Goal: Communication & Community: Participate in discussion

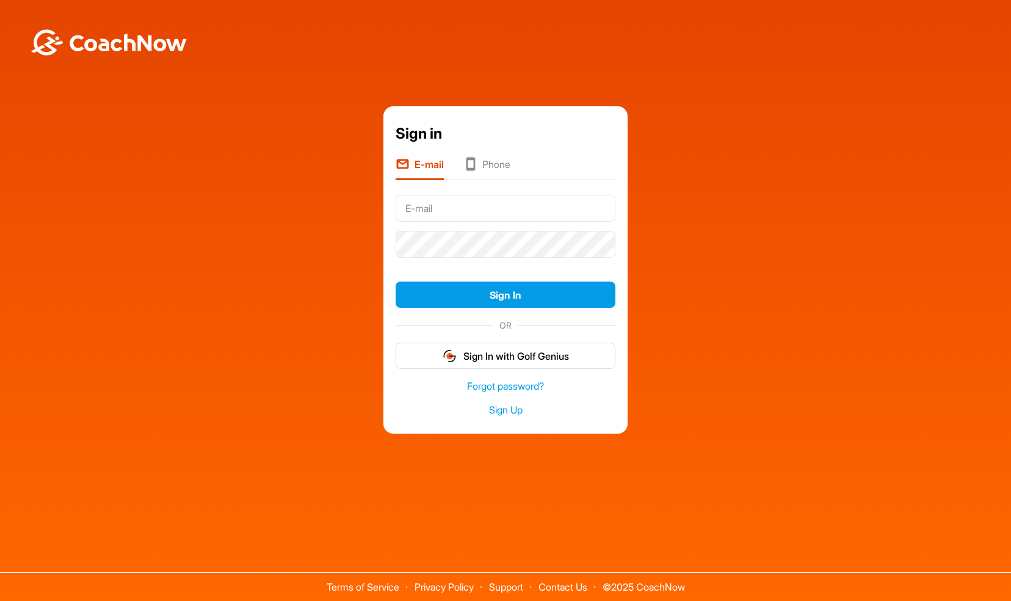
click at [443, 219] on input "text" at bounding box center [506, 208] width 220 height 27
type input "[PERSON_NAME][EMAIL_ADDRESS][DOMAIN_NAME]"
click at [495, 175] on li "Phone" at bounding box center [487, 168] width 47 height 23
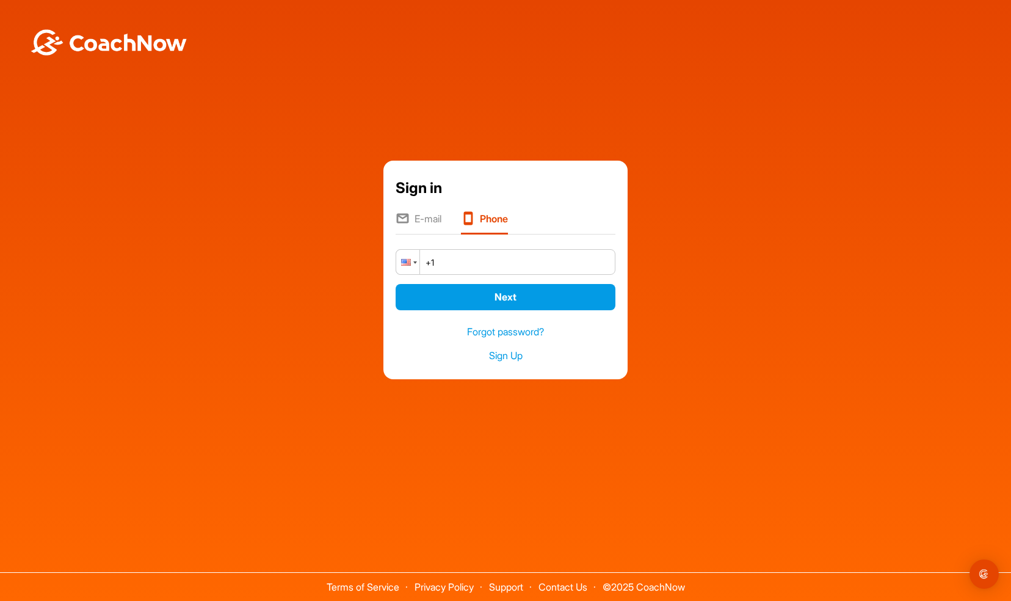
click at [410, 263] on div at bounding box center [407, 262] width 23 height 24
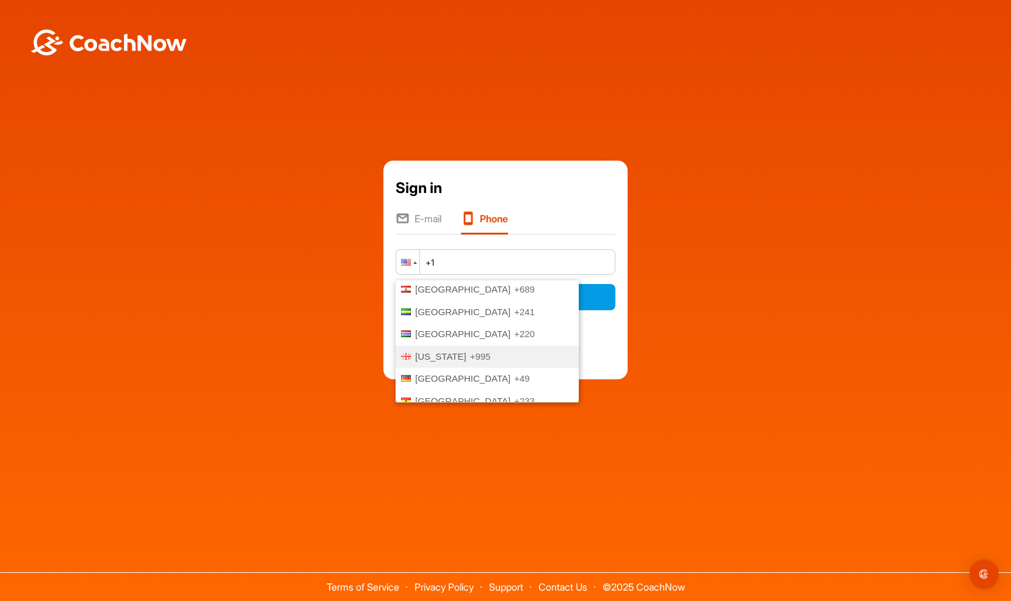
scroll to position [1462, 0]
click at [446, 376] on span "[GEOGRAPHIC_DATA]" at bounding box center [462, 381] width 95 height 10
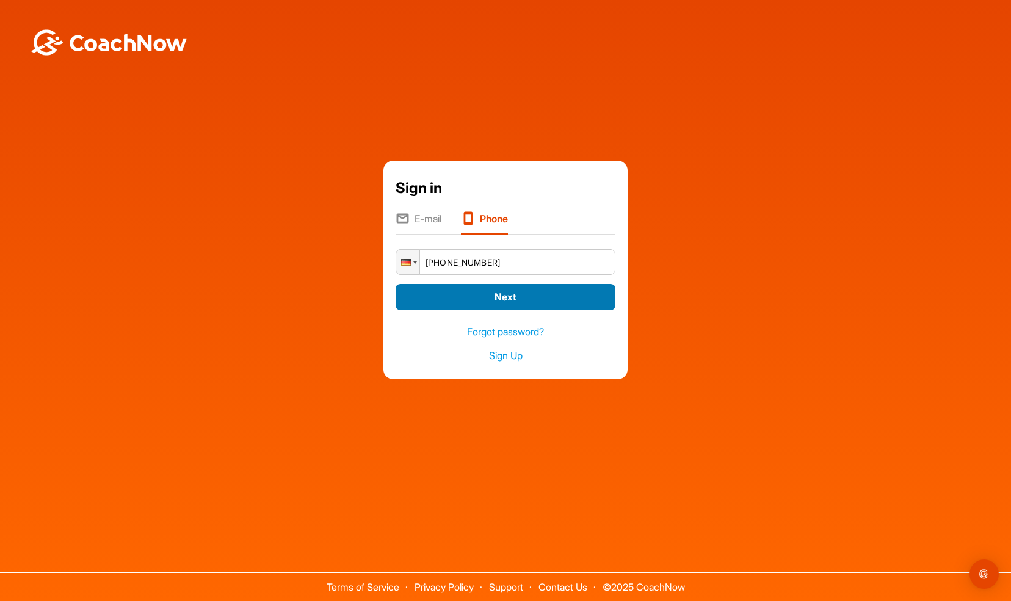
type input "+49 1721 888931"
click at [528, 303] on button "Next" at bounding box center [506, 297] width 220 height 26
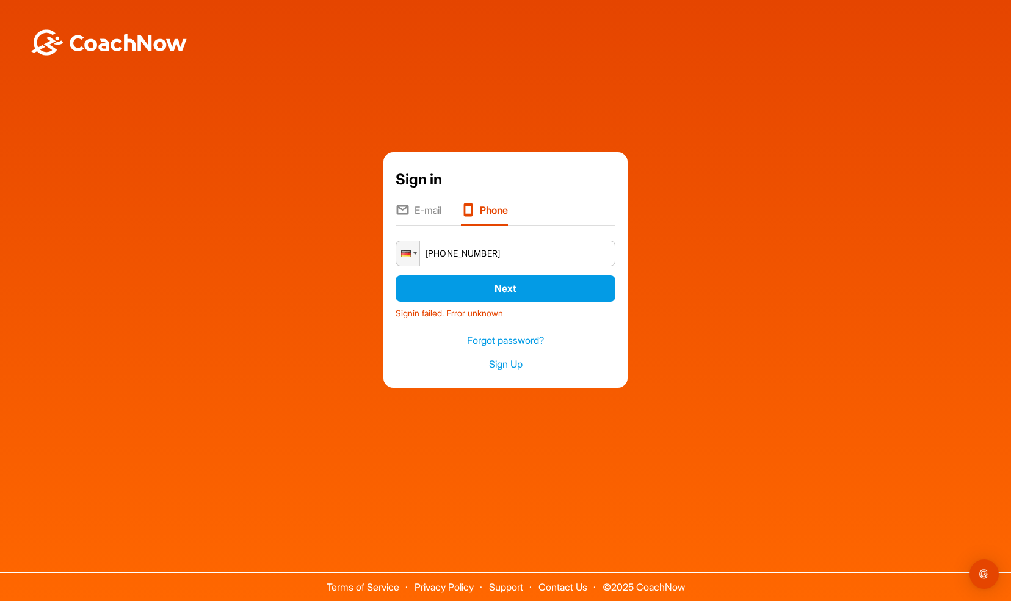
click at [434, 206] on li "E-mail" at bounding box center [419, 214] width 46 height 23
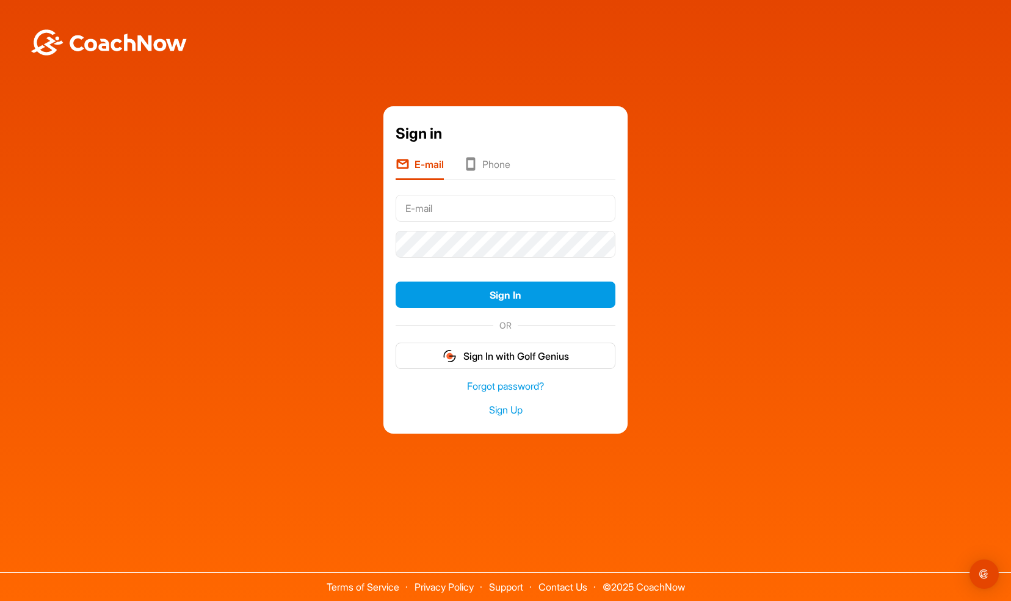
click at [451, 219] on input "text" at bounding box center [506, 208] width 220 height 27
click at [445, 213] on input "Tec2Endo" at bounding box center [506, 208] width 220 height 27
type input "[PERSON_NAME][EMAIL_ADDRESS][DOMAIN_NAME]"
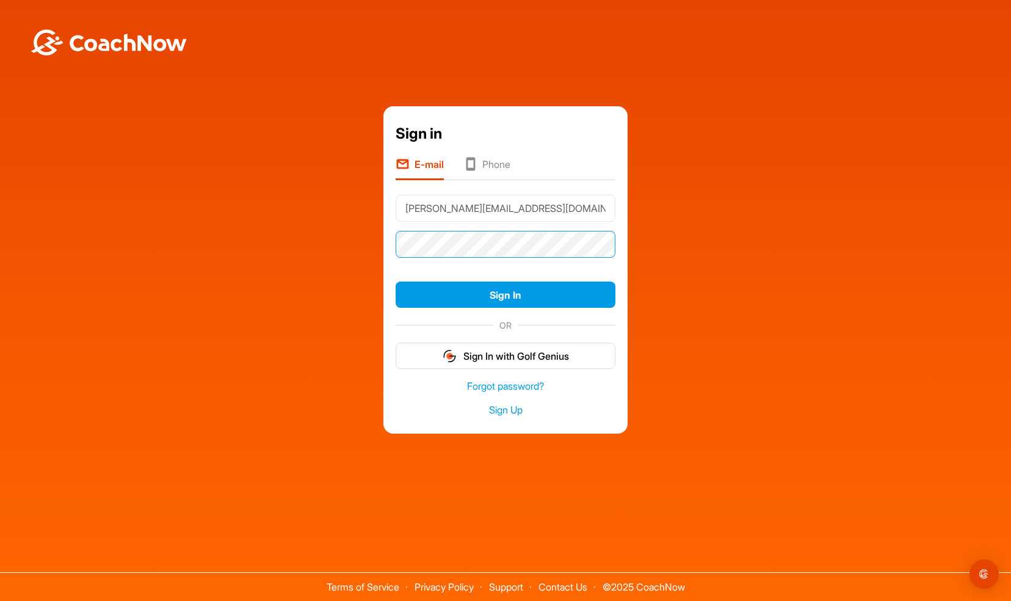
click at [396, 282] on button "Sign In" at bounding box center [506, 295] width 220 height 26
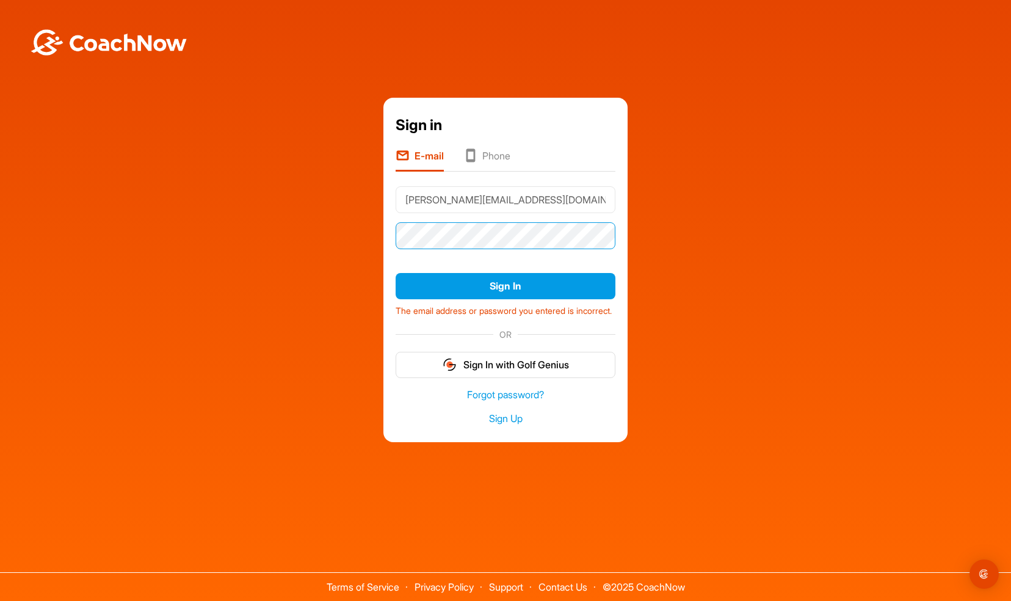
click at [396, 273] on button "Sign In" at bounding box center [506, 286] width 220 height 26
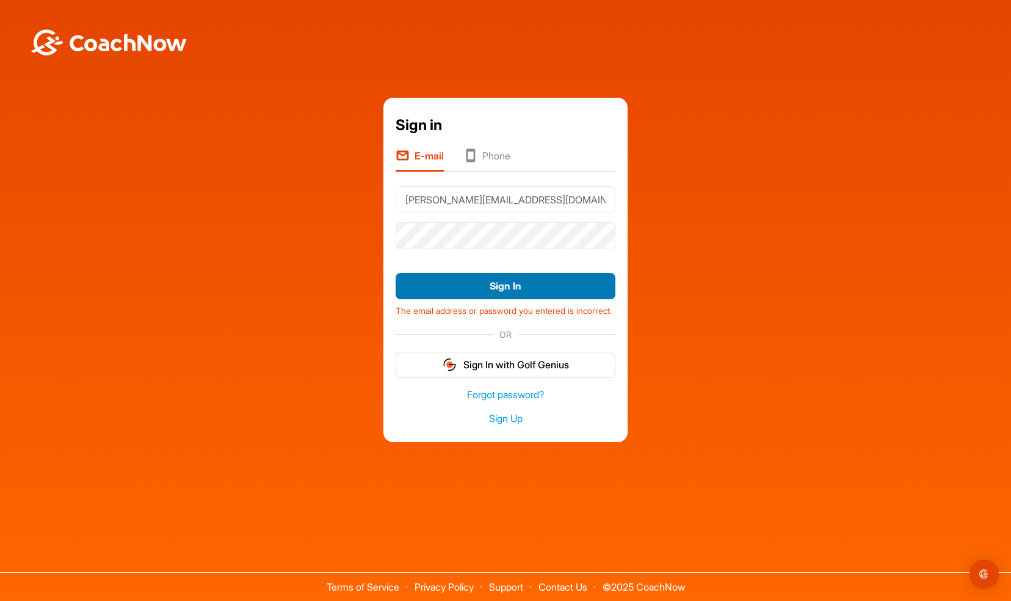
click at [465, 273] on button "Sign In" at bounding box center [506, 286] width 220 height 26
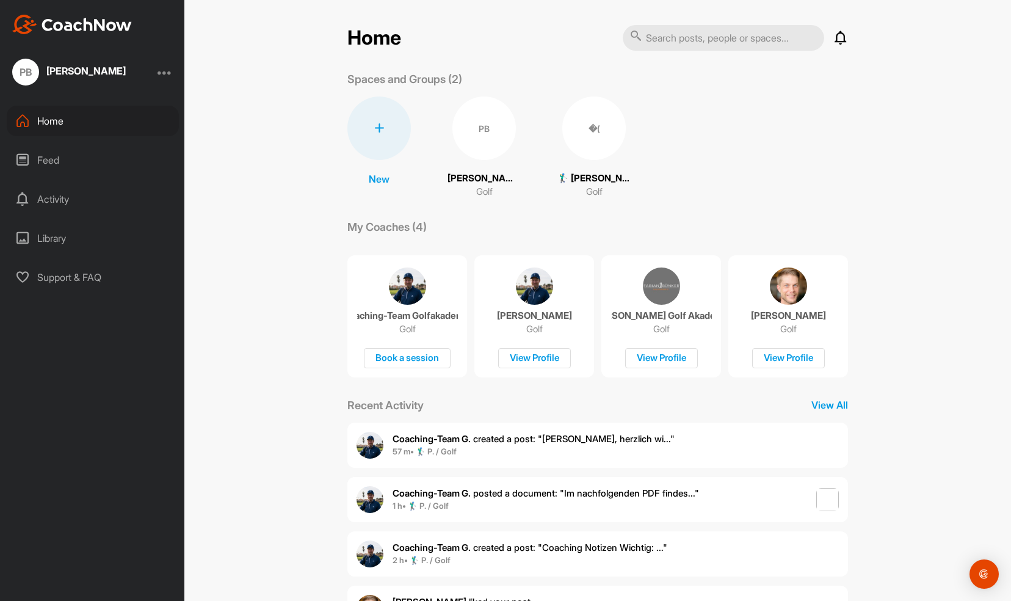
click at [403, 311] on p "Coaching-Team Golfakademie" at bounding box center [407, 316] width 101 height 12
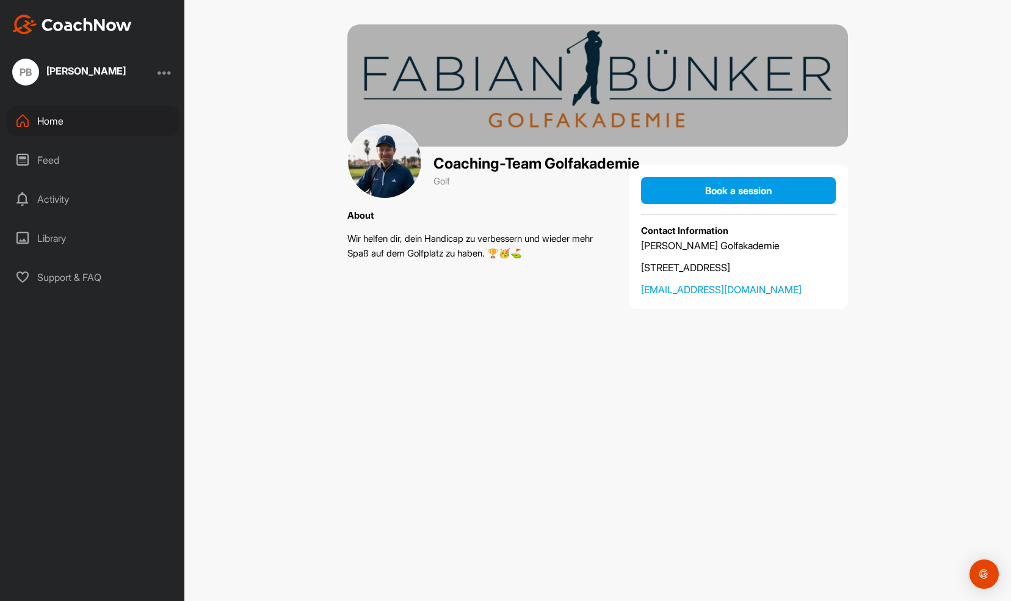
click at [51, 116] on div "Home" at bounding box center [93, 121] width 172 height 31
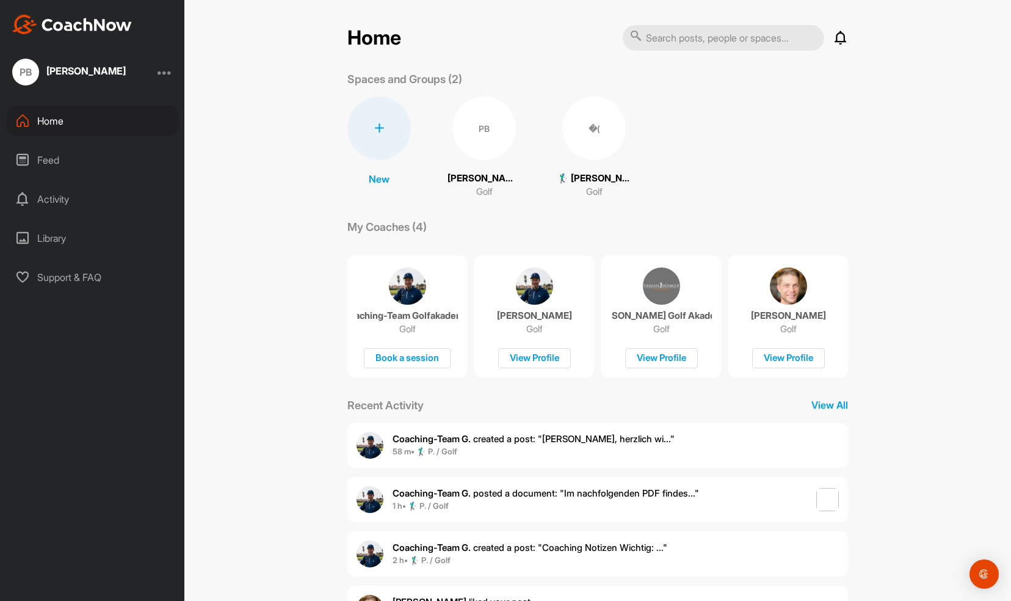
scroll to position [57, 0]
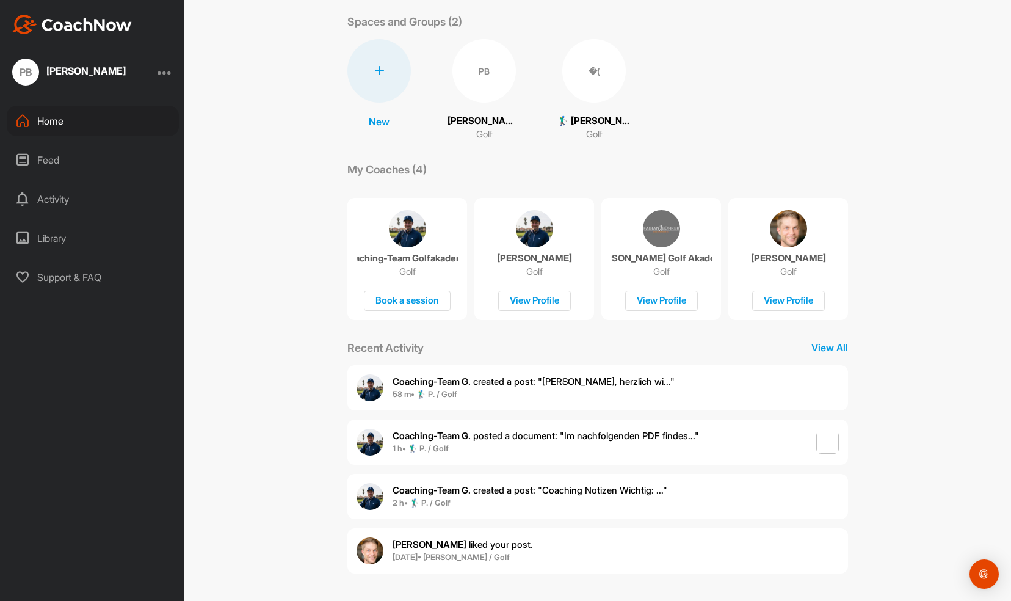
click at [530, 238] on img at bounding box center [534, 228] width 37 height 37
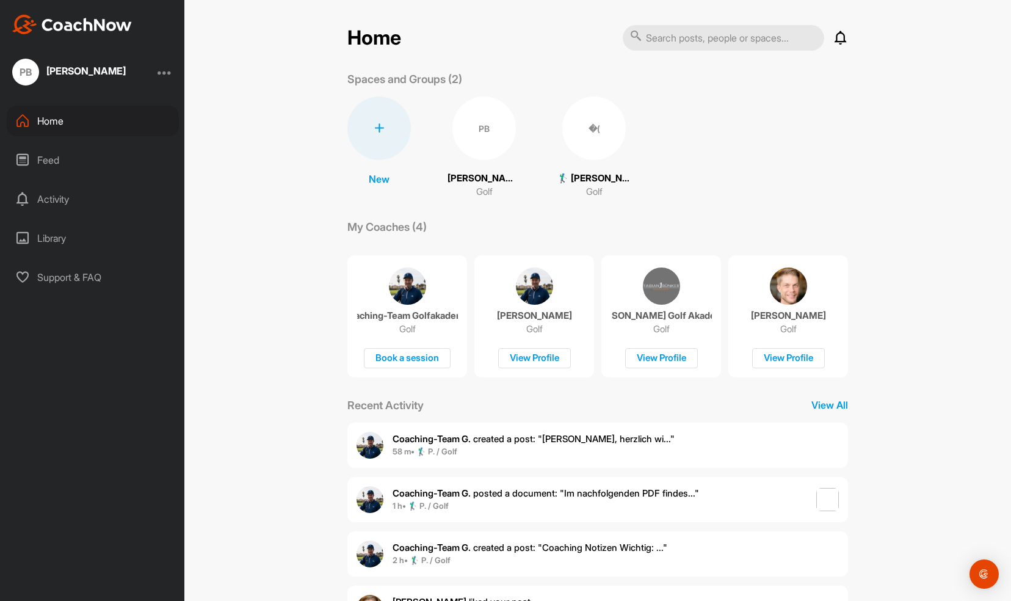
click at [666, 288] on img at bounding box center [661, 286] width 37 height 37
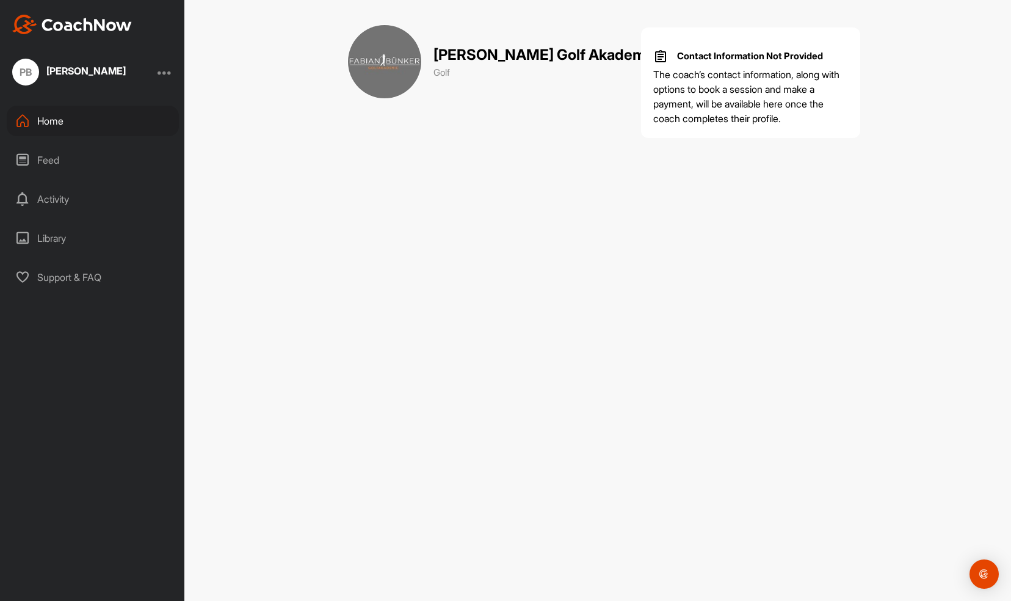
click at [48, 155] on div "Feed" at bounding box center [93, 160] width 172 height 31
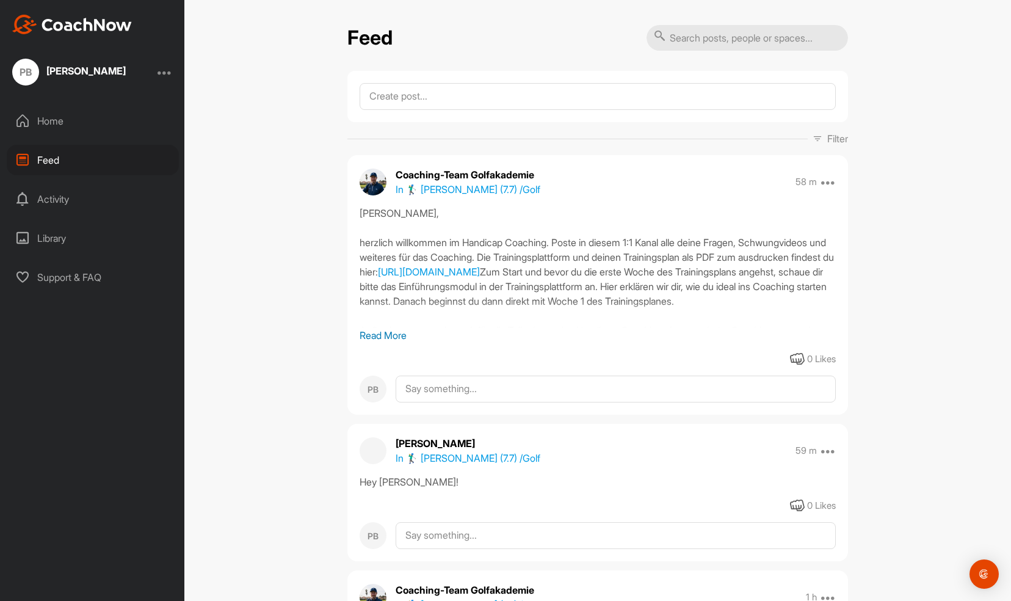
click at [382, 332] on p "Read More" at bounding box center [598, 335] width 476 height 15
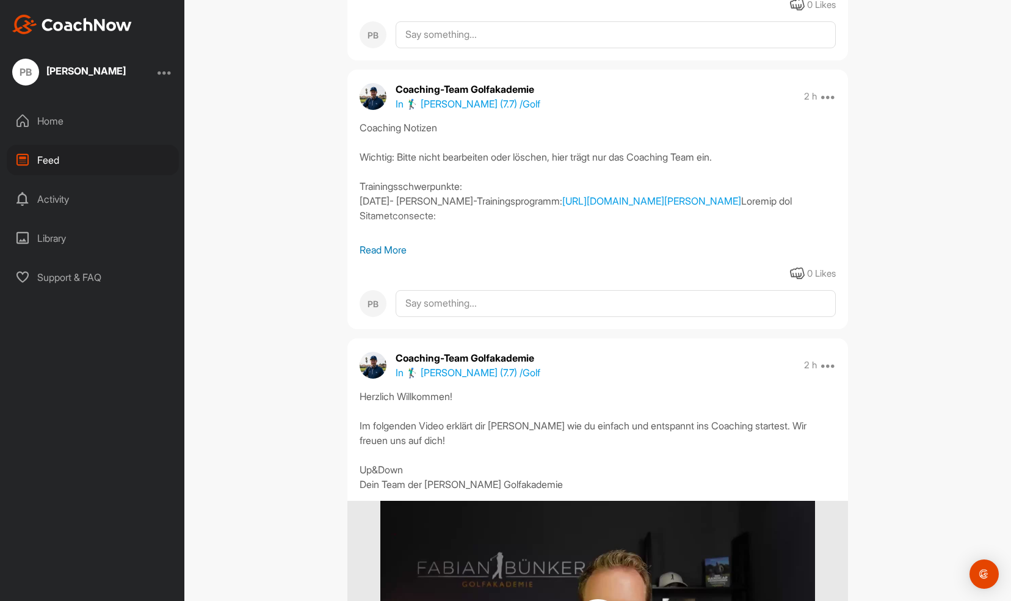
scroll to position [766, 0]
click at [389, 257] on p "Read More" at bounding box center [598, 249] width 476 height 15
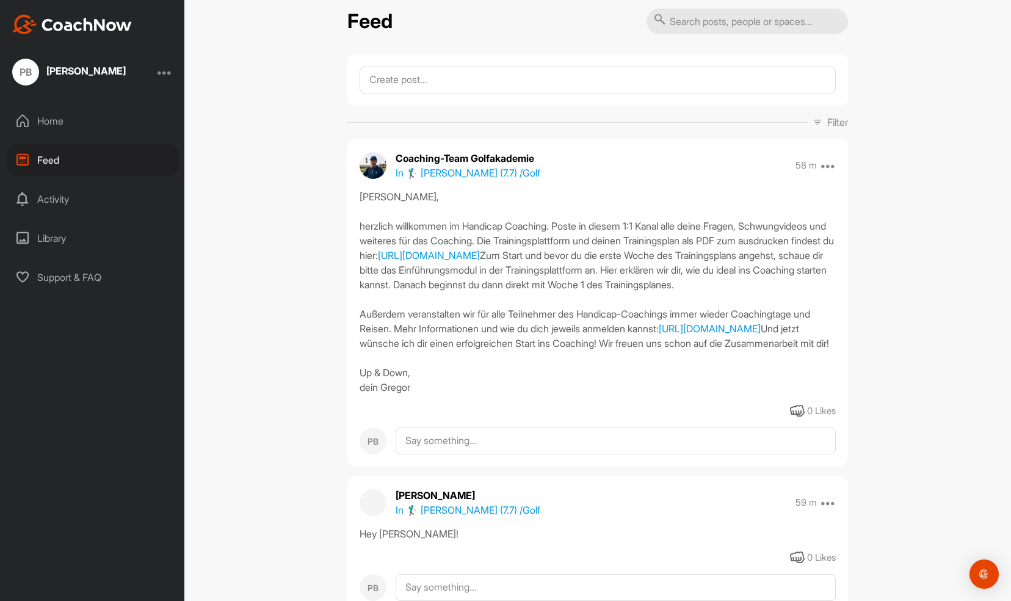
scroll to position [0, 0]
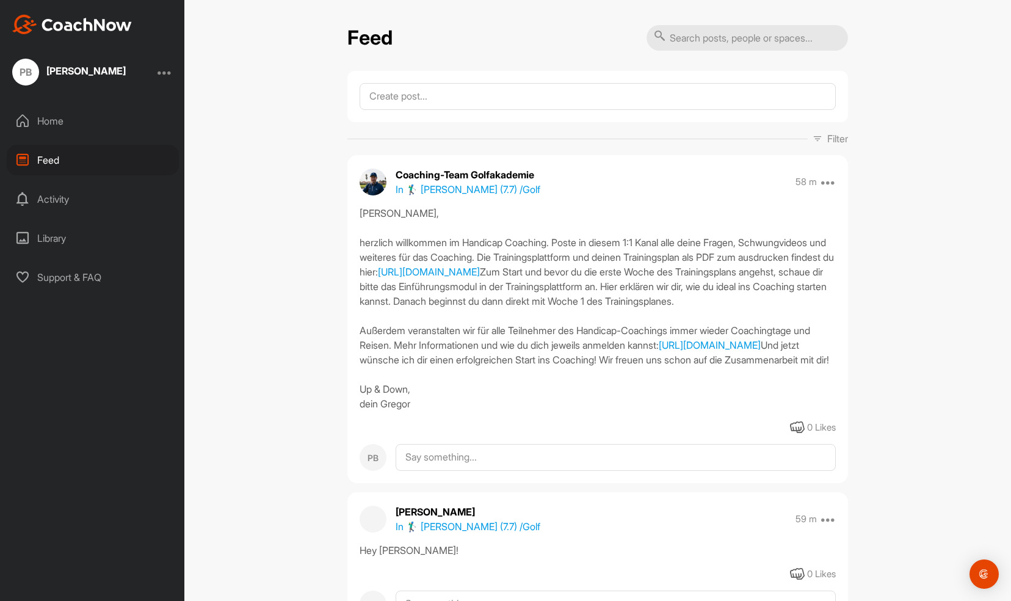
click at [79, 21] on img at bounding box center [72, 25] width 120 height 20
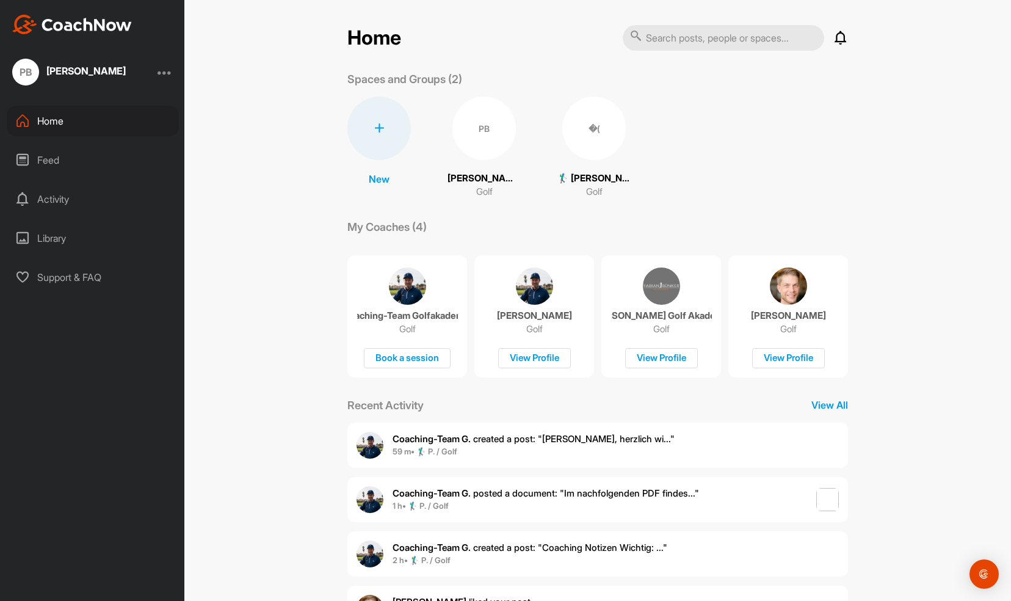
click at [567, 143] on div "�(" at bounding box center [595, 129] width 64 height 64
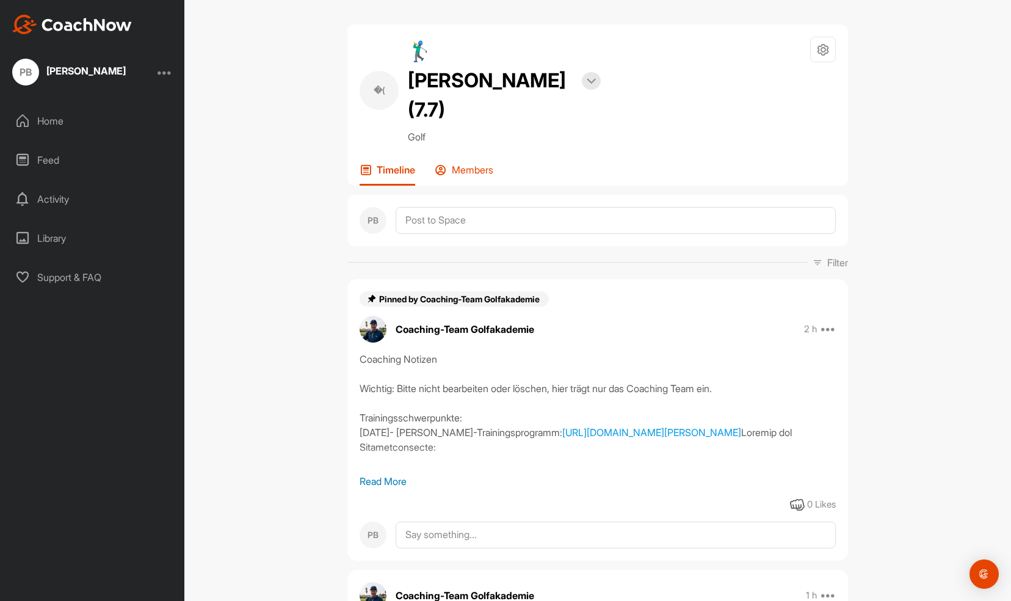
click at [479, 164] on p "Members" at bounding box center [473, 170] width 42 height 12
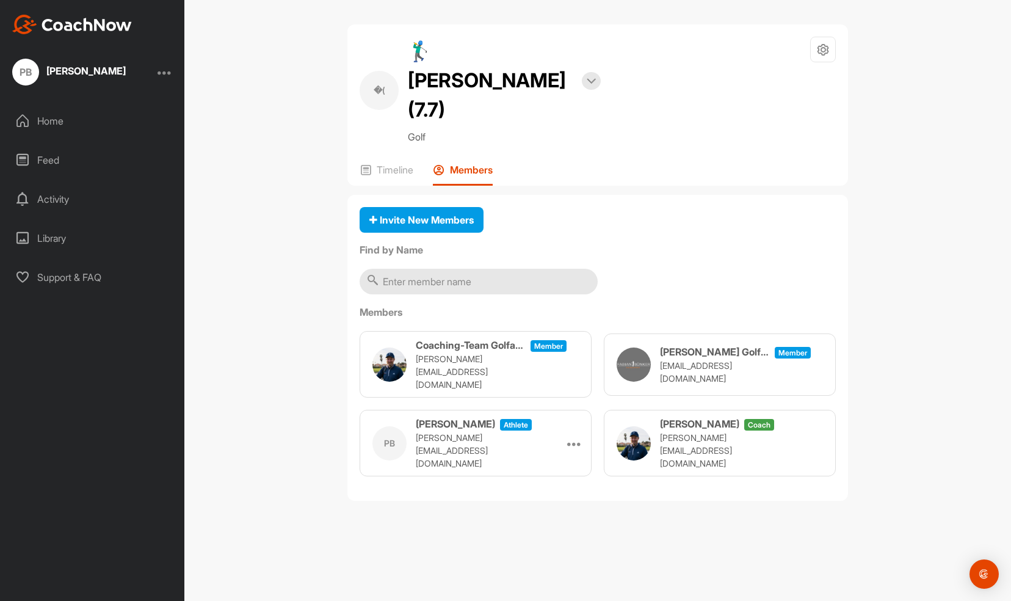
click at [381, 133] on div "�( 🏌‍♂ [PERSON_NAME] (7.7) Bookings Golf Space Settings Your Notifications Leav…" at bounding box center [598, 104] width 501 height 161
click at [385, 164] on p "Timeline" at bounding box center [395, 170] width 37 height 12
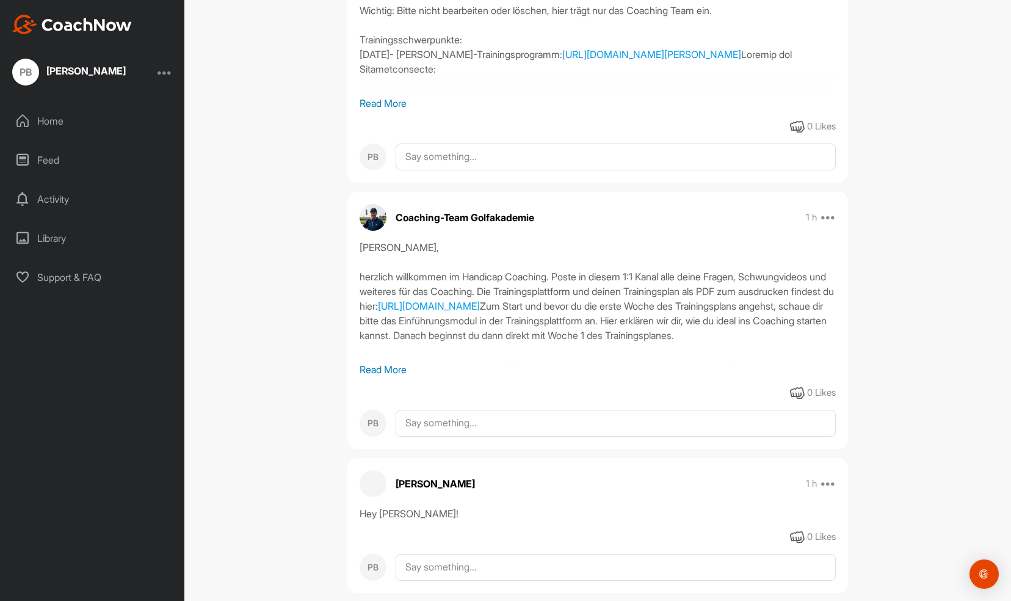
scroll to position [454, 0]
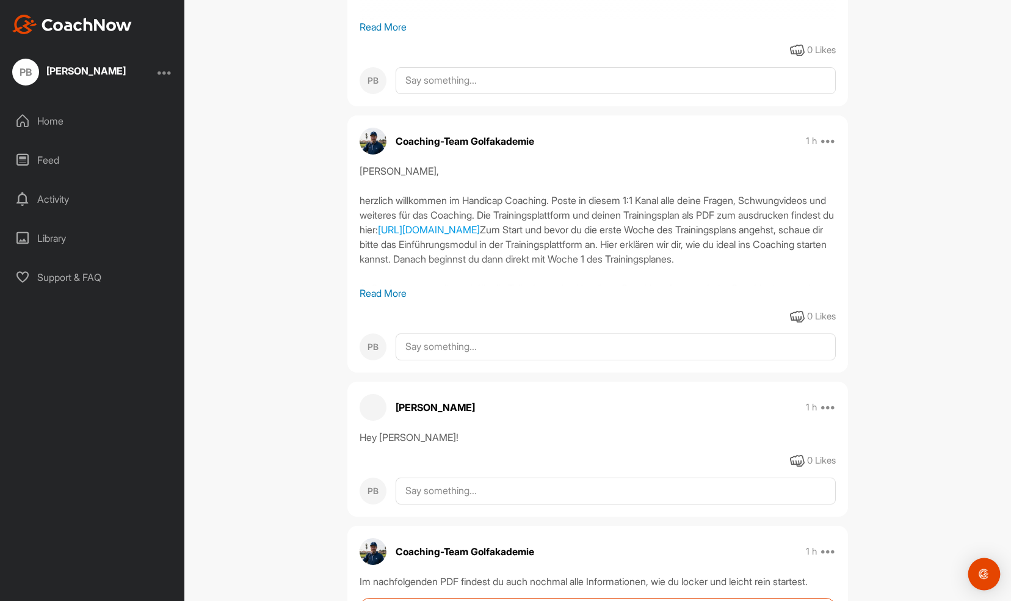
click at [985, 578] on img "Open Intercom Messenger" at bounding box center [985, 574] width 16 height 16
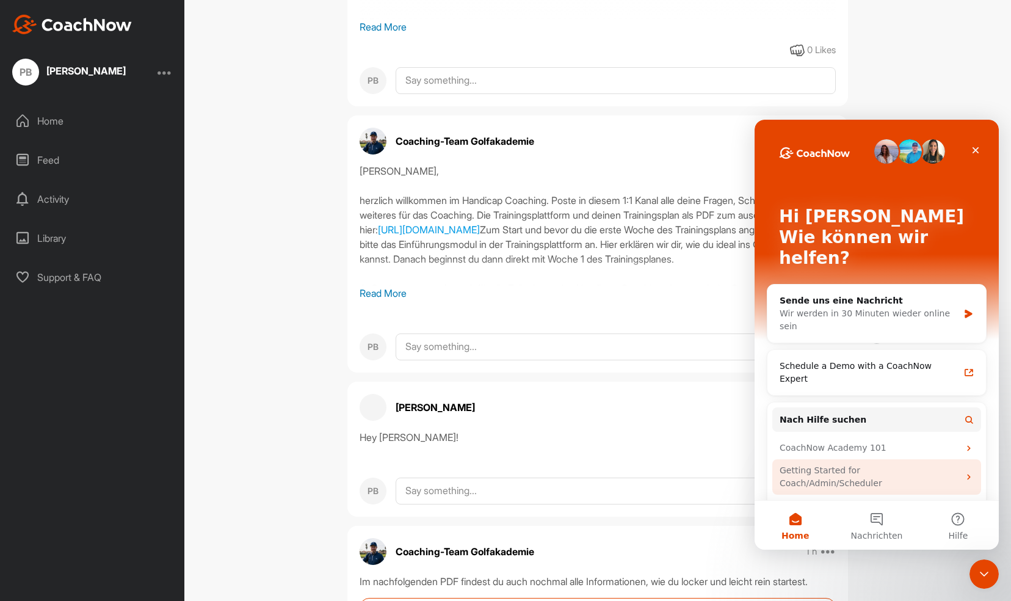
scroll to position [0, 0]
click at [178, 343] on div "PB [PERSON_NAME] Home Feed Activity Library Support & FAQ" at bounding box center [92, 300] width 184 height 601
click at [49, 156] on div "Feed" at bounding box center [93, 160] width 172 height 31
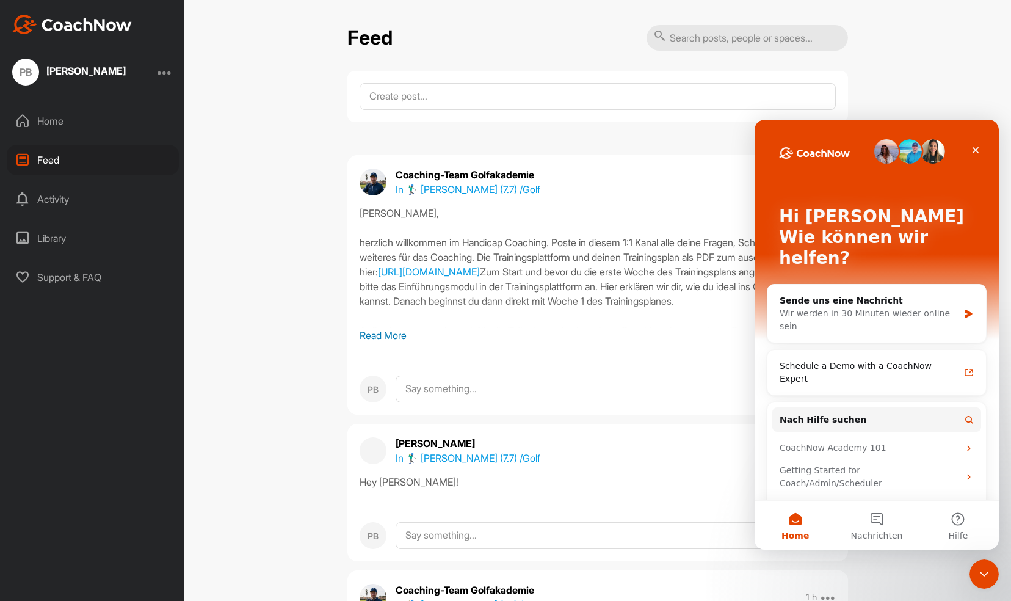
click at [311, 249] on div "Feed Filter Media Type Images Videos Notes Audio Documents Author Coaching-Team…" at bounding box center [597, 300] width 827 height 601
click at [980, 145] on div "Schließen" at bounding box center [976, 150] width 22 height 22
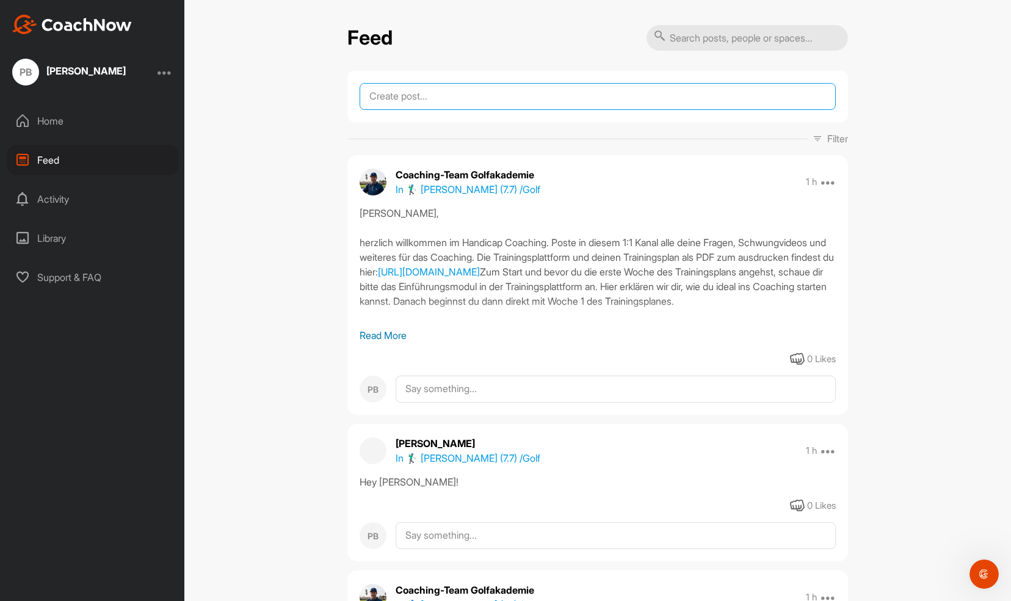
click at [628, 97] on textarea at bounding box center [598, 96] width 476 height 27
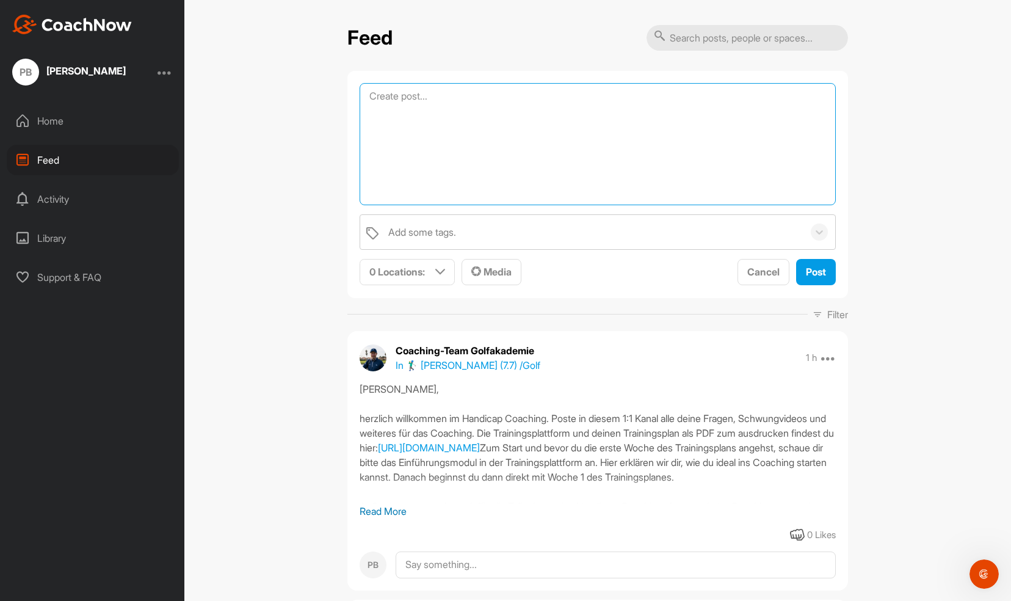
click at [437, 133] on textarea at bounding box center [598, 144] width 476 height 122
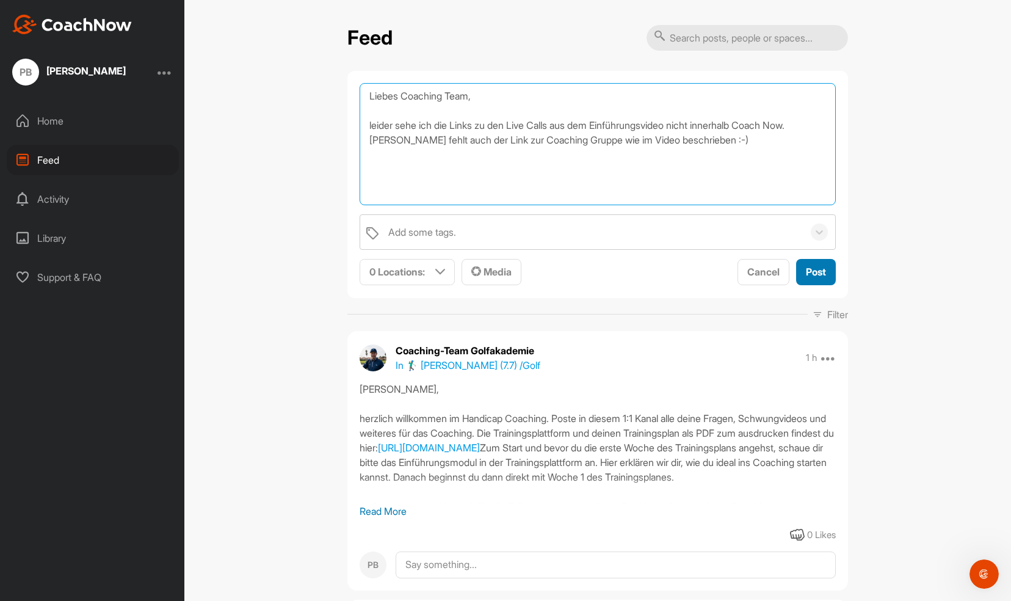
type textarea "Liebes Coaching Team, leider sehe ich die Links zu den Live Calls aus dem Einfü…"
click at [809, 269] on span "Post" at bounding box center [816, 272] width 20 height 12
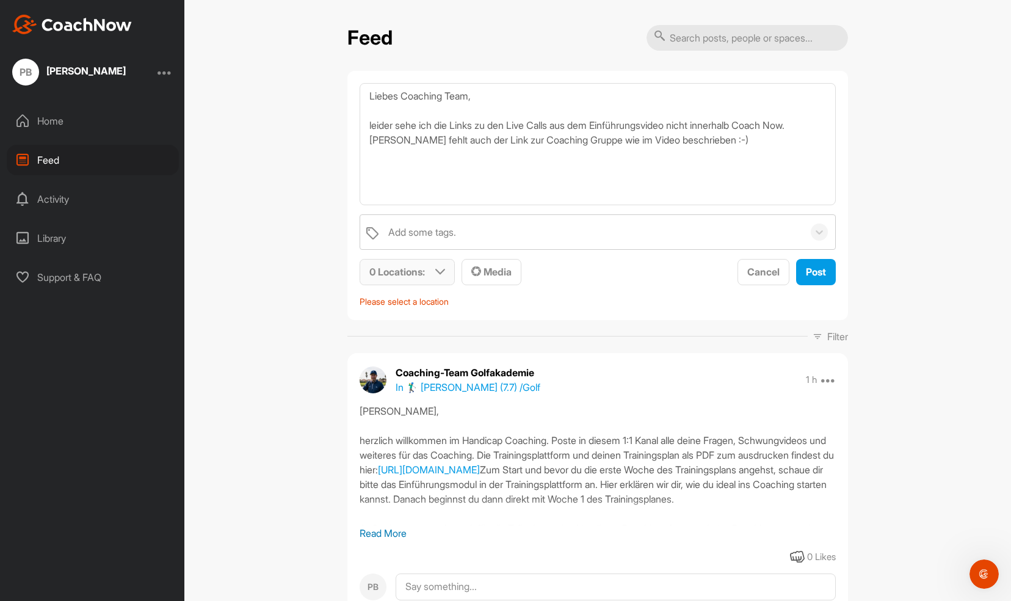
click at [445, 271] on div "0 Locations :" at bounding box center [407, 272] width 94 height 25
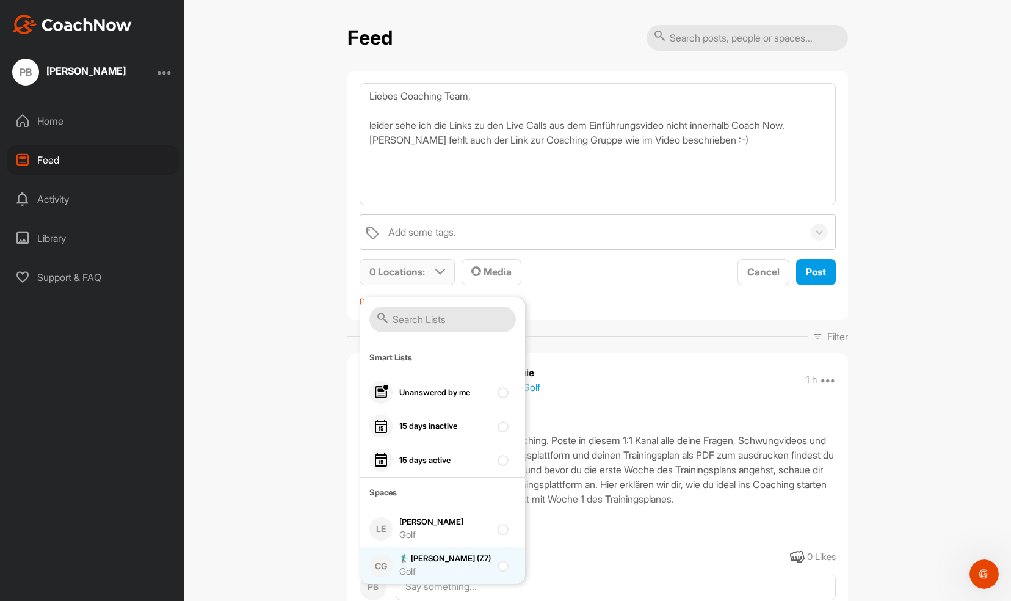
click at [499, 569] on div at bounding box center [506, 565] width 16 height 15
checkbox input "true"
click at [816, 271] on span "Post" at bounding box center [816, 272] width 20 height 12
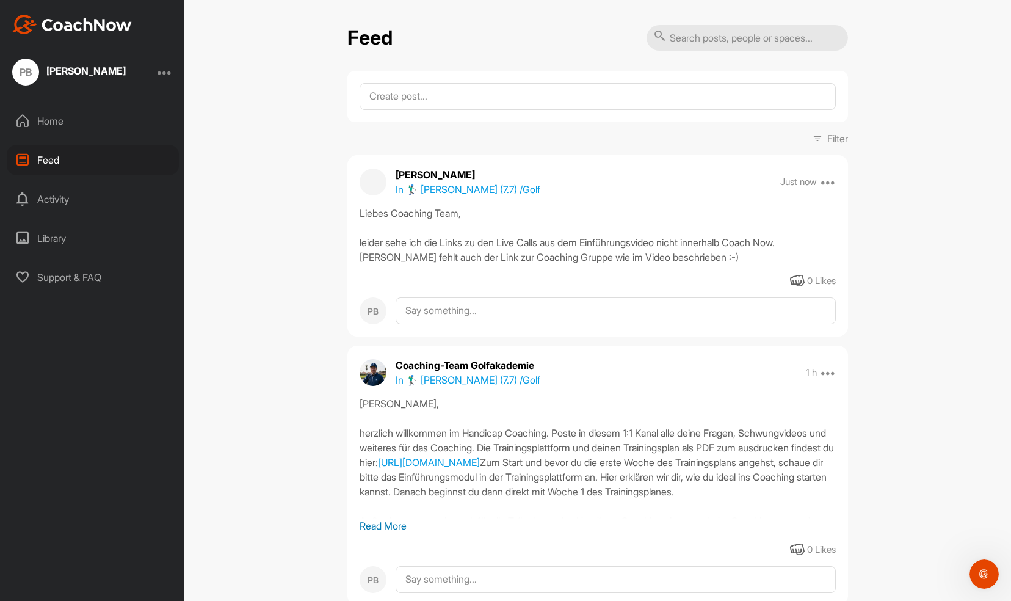
click at [51, 160] on div "Feed" at bounding box center [93, 160] width 172 height 31
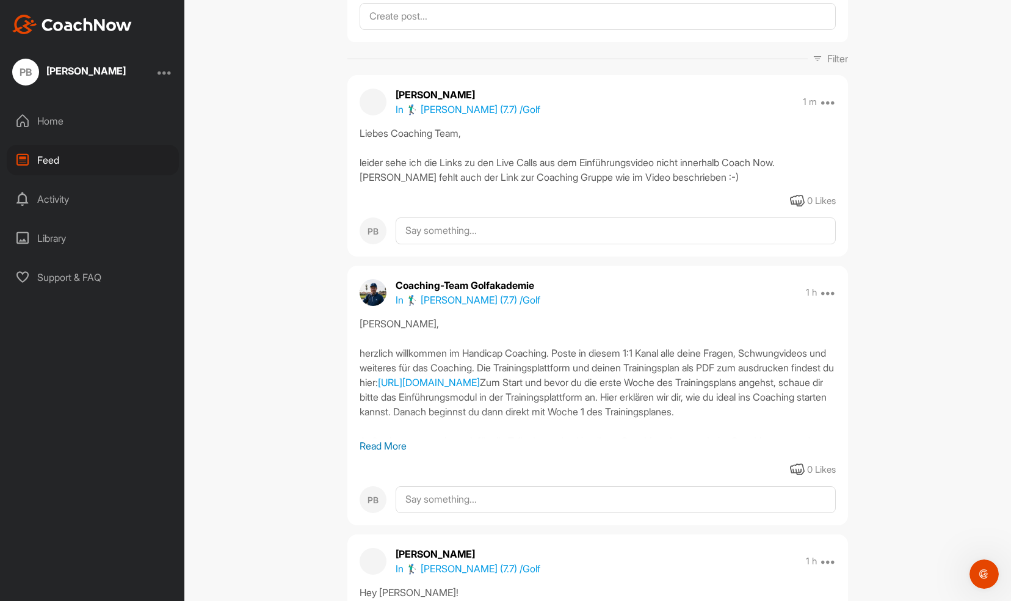
scroll to position [79, 0]
click at [22, 75] on div "PB" at bounding box center [25, 72] width 27 height 27
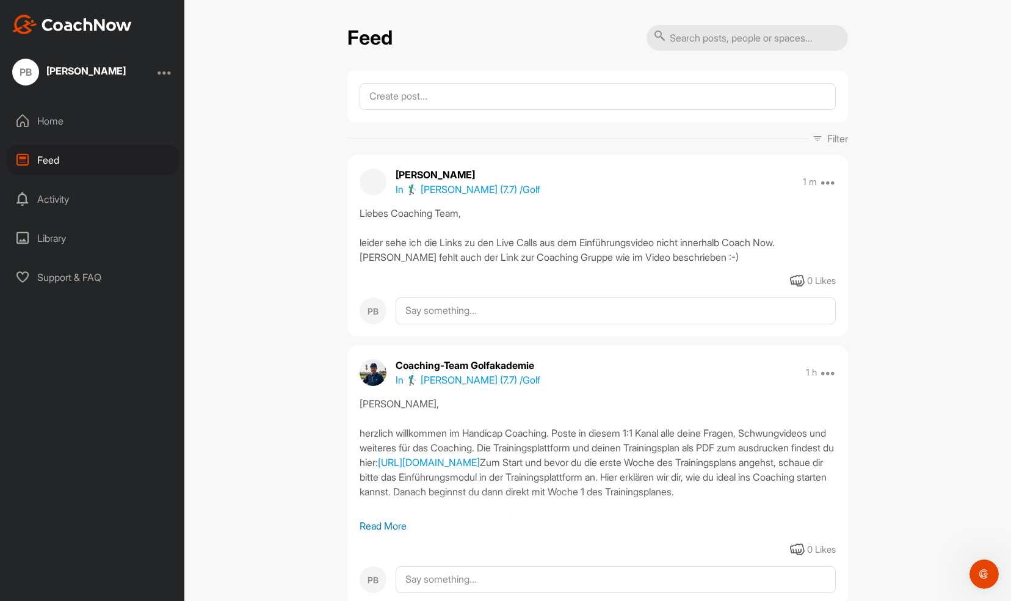
click at [171, 75] on div at bounding box center [165, 72] width 15 height 15
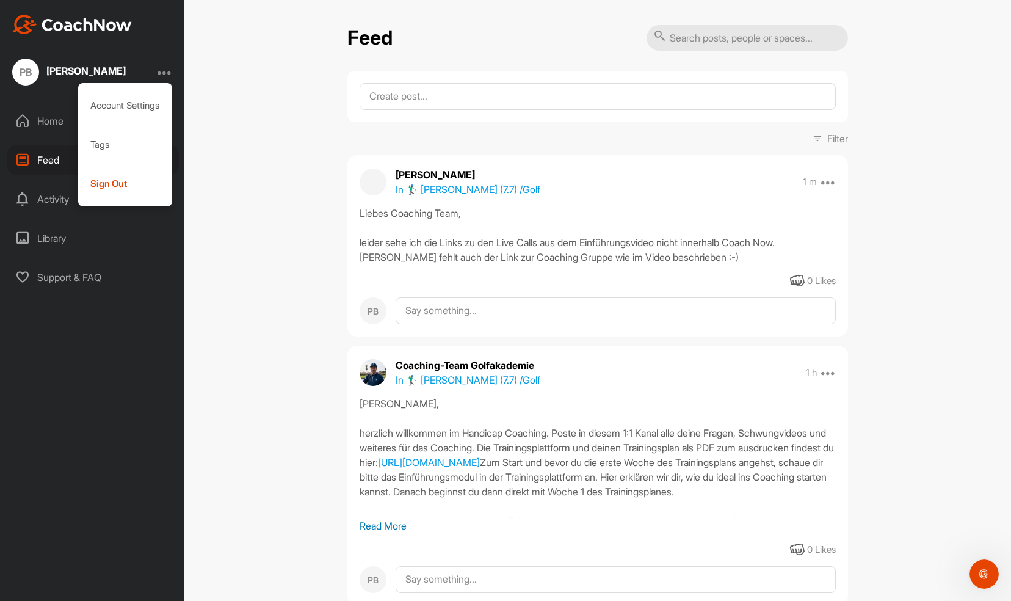
click at [246, 134] on div "Feed Filter Media Type Images Videos Notes Audio Documents Author Coaching-Team…" at bounding box center [597, 300] width 827 height 601
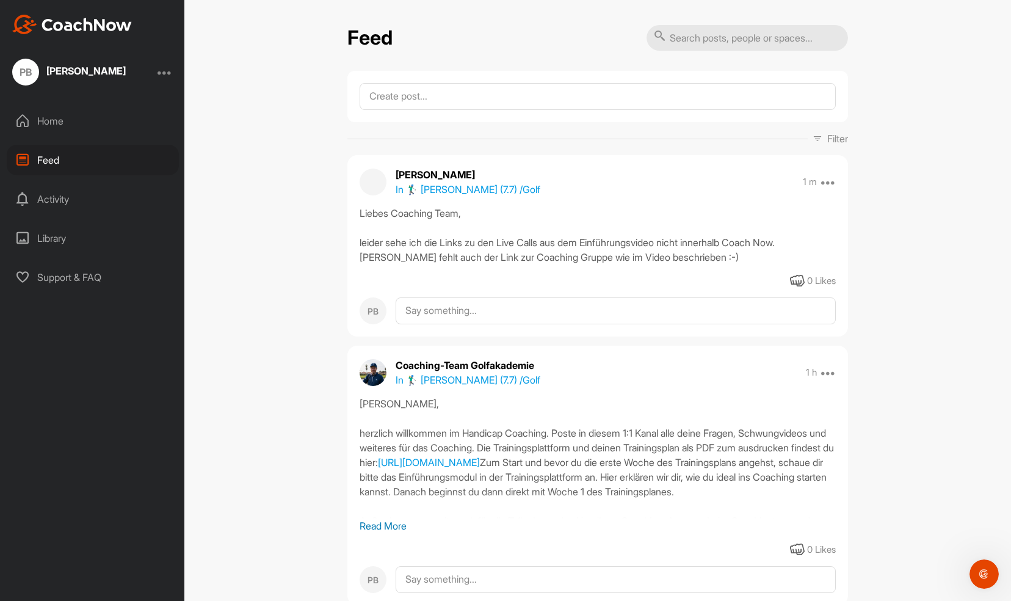
click at [58, 122] on div "Home" at bounding box center [93, 121] width 172 height 31
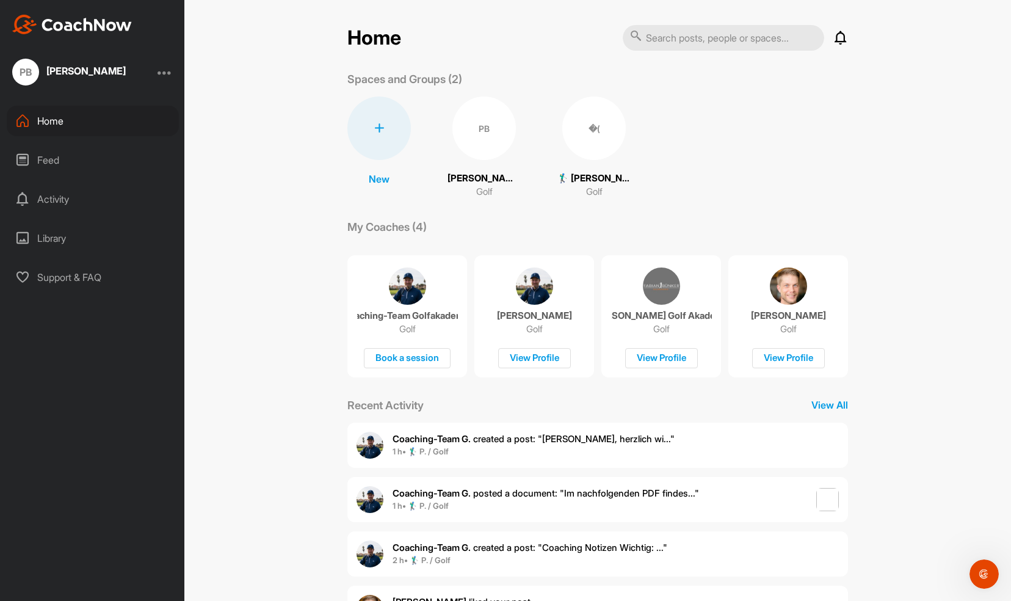
click at [591, 127] on div "�(" at bounding box center [595, 129] width 64 height 64
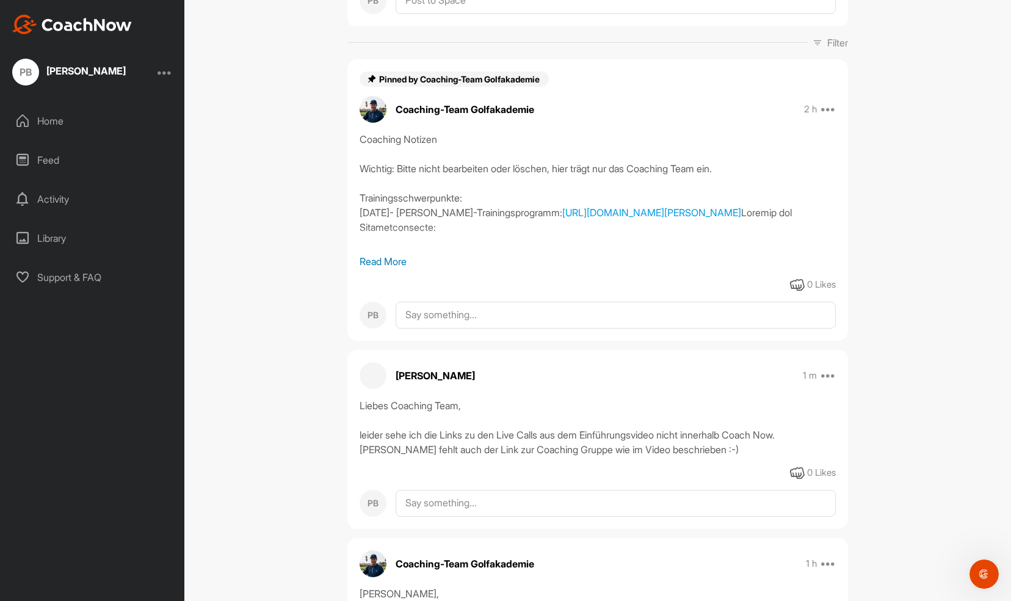
scroll to position [316, 0]
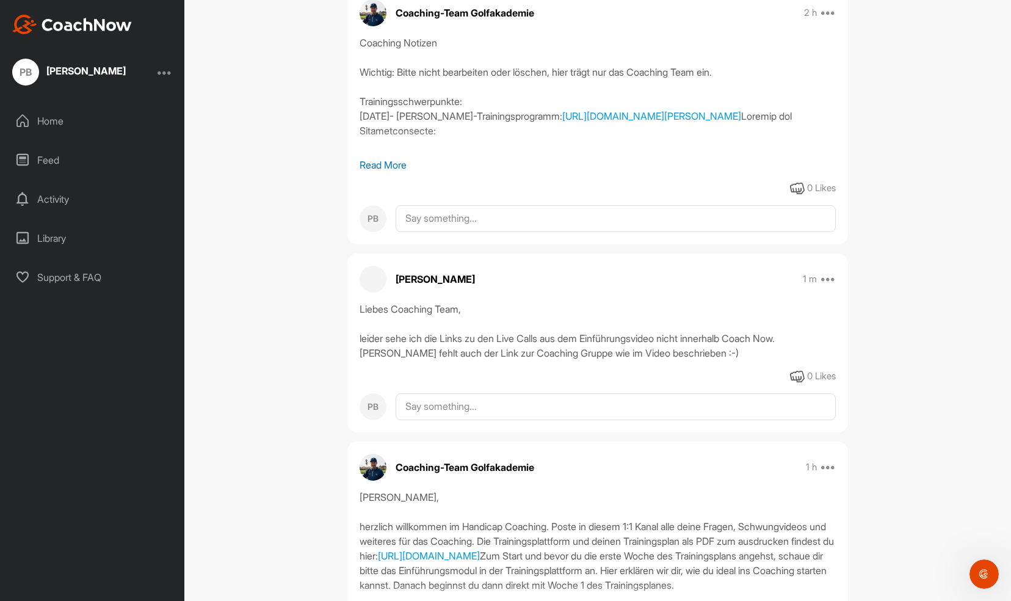
click at [170, 68] on div at bounding box center [165, 72] width 15 height 15
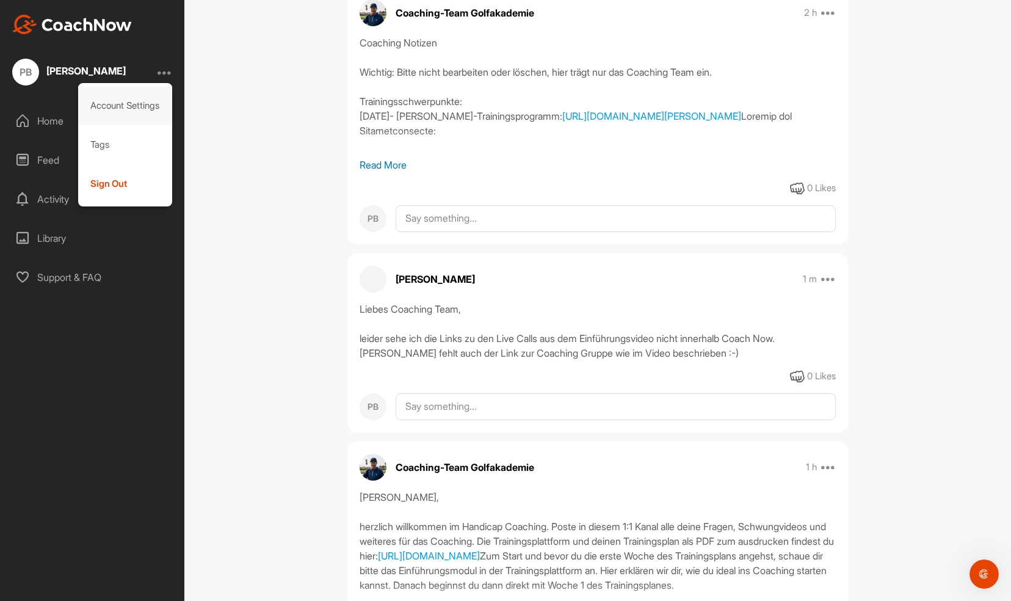
click at [139, 107] on div "Account Settings" at bounding box center [125, 105] width 95 height 39
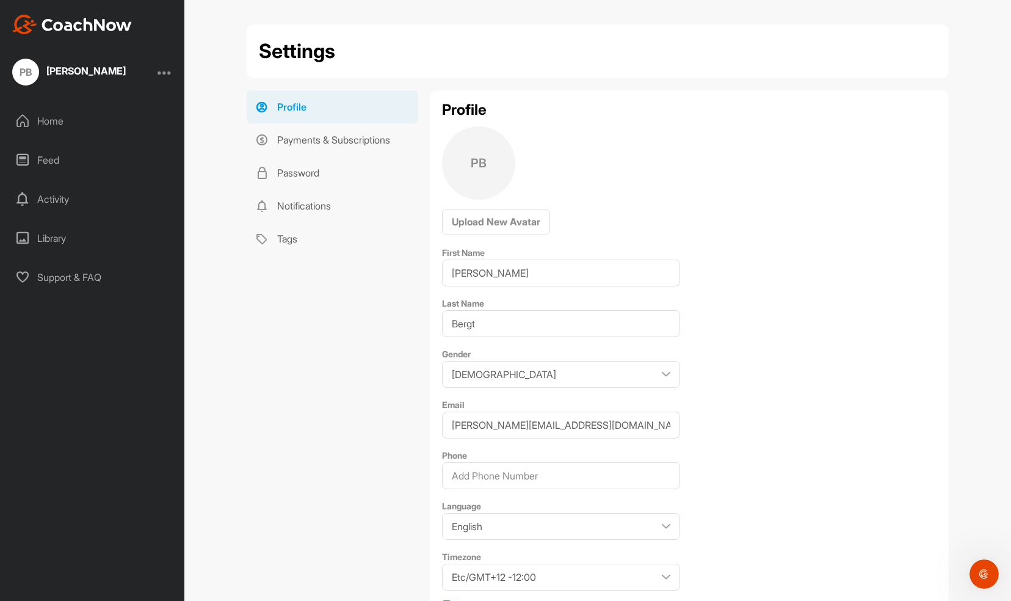
click at [46, 118] on div "Home" at bounding box center [93, 121] width 172 height 31
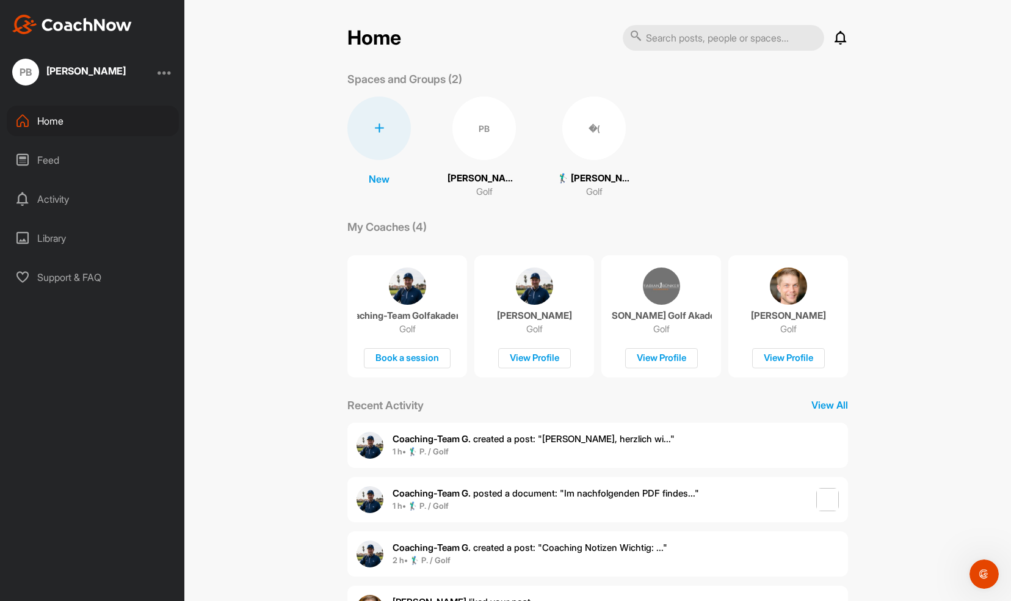
click at [170, 70] on div at bounding box center [165, 72] width 15 height 15
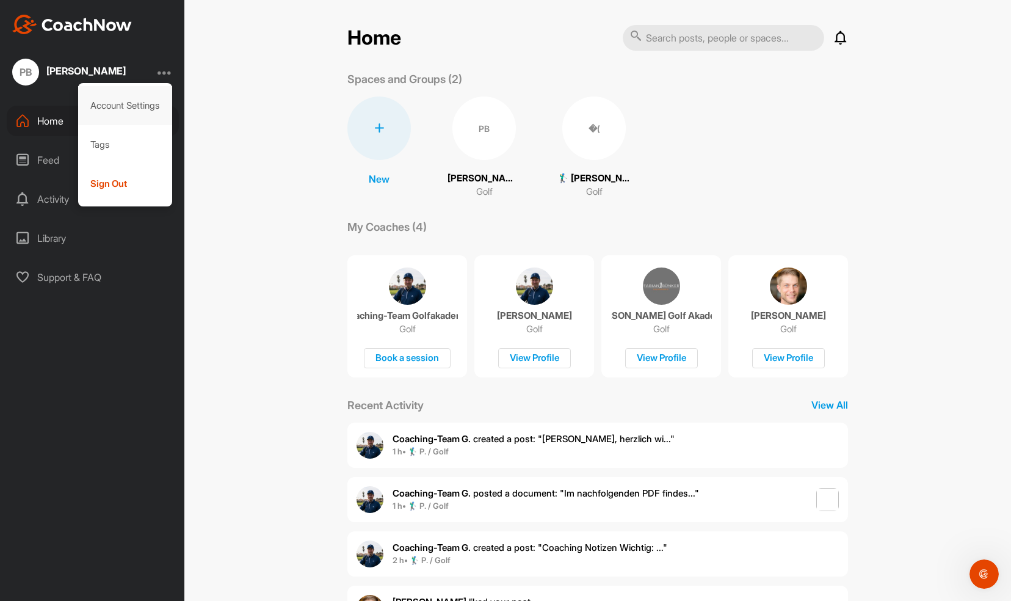
click at [134, 105] on div "Account Settings" at bounding box center [125, 105] width 95 height 39
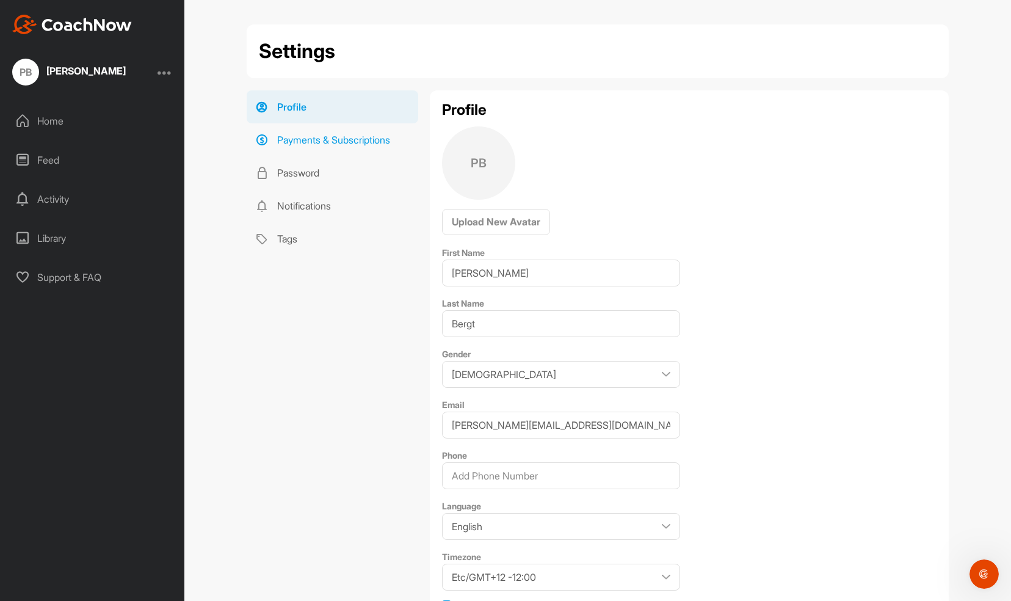
click at [311, 137] on link "Payments & Subscriptions" at bounding box center [333, 139] width 172 height 33
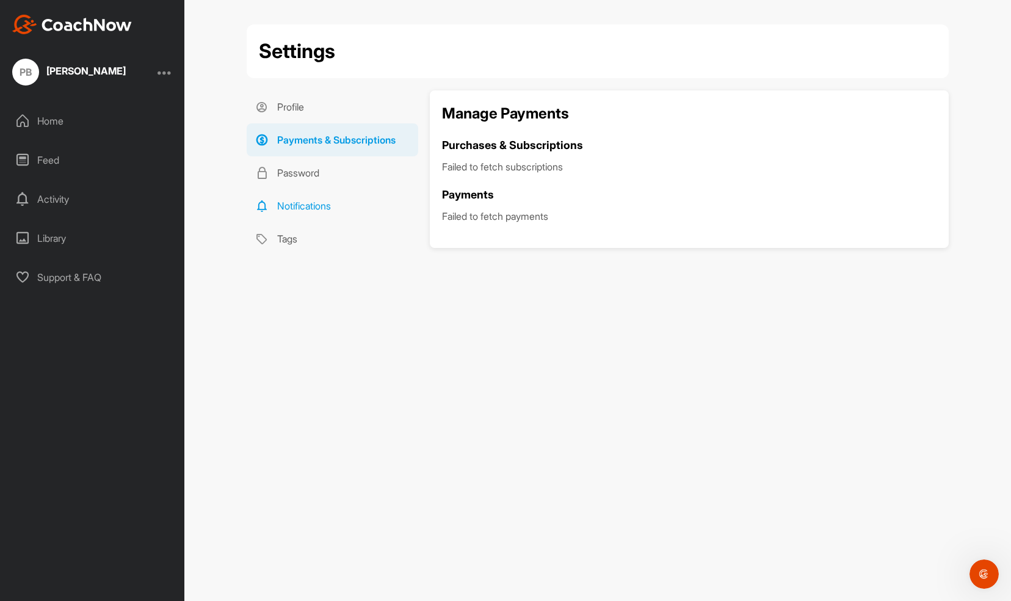
click at [303, 205] on link "Notifications" at bounding box center [333, 205] width 172 height 33
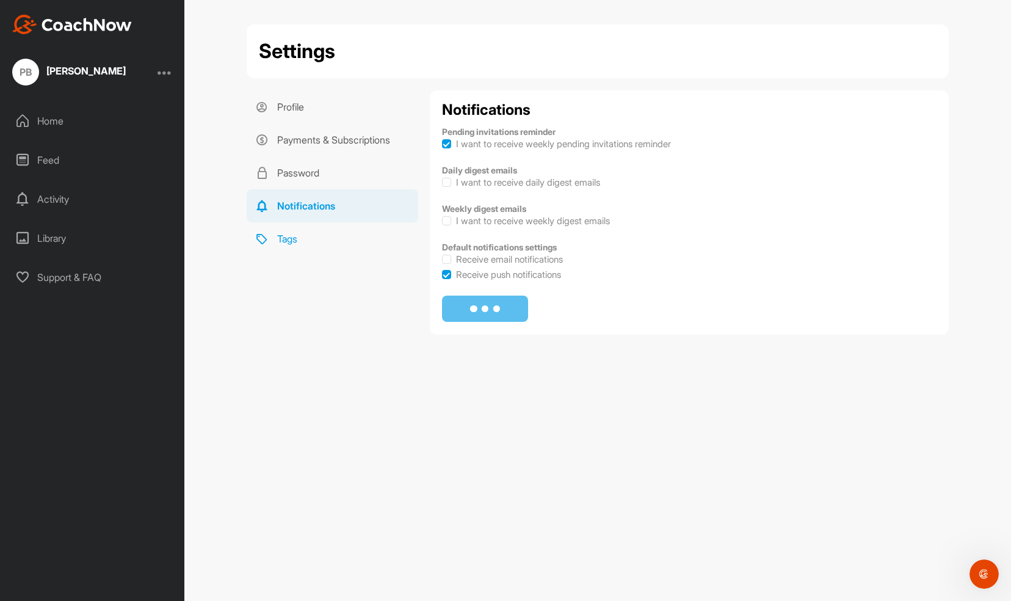
checkbox input "true"
click at [294, 242] on link "Tags" at bounding box center [333, 238] width 172 height 33
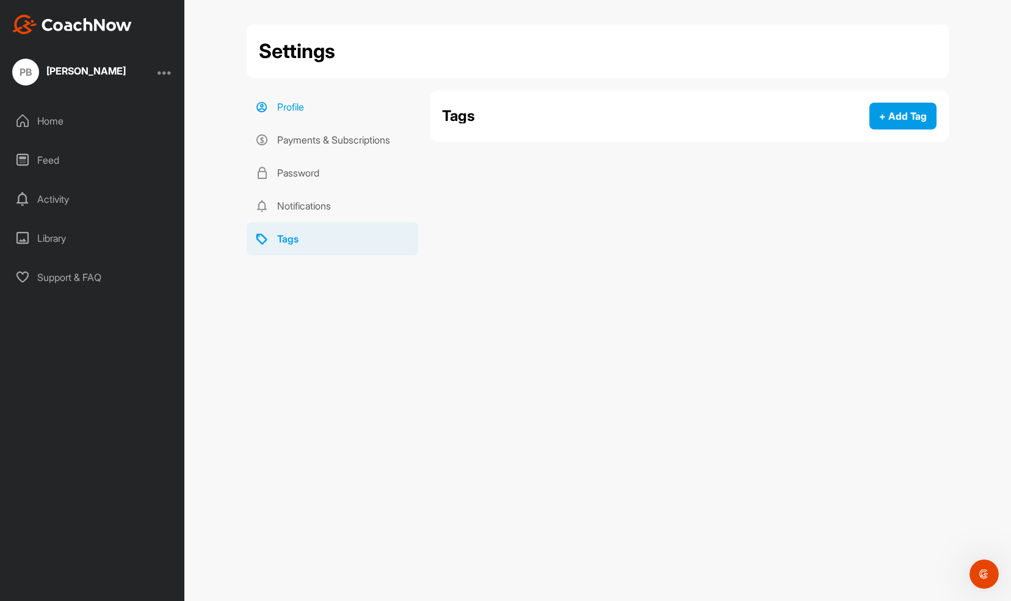
click at [296, 101] on link "Profile" at bounding box center [333, 106] width 172 height 33
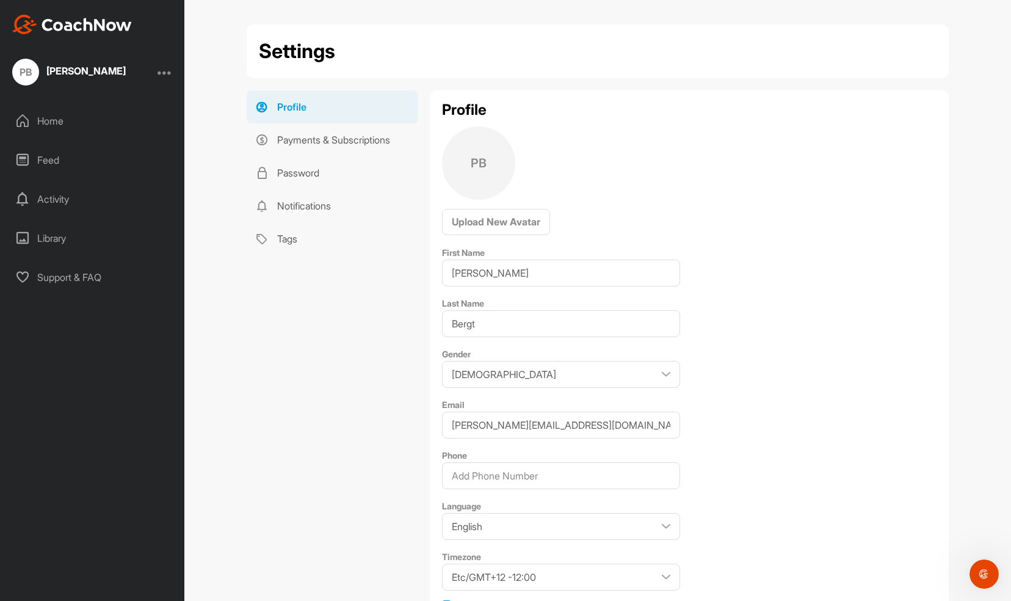
click at [25, 72] on div "PB" at bounding box center [25, 72] width 27 height 27
click at [41, 121] on div "Home" at bounding box center [93, 121] width 172 height 31
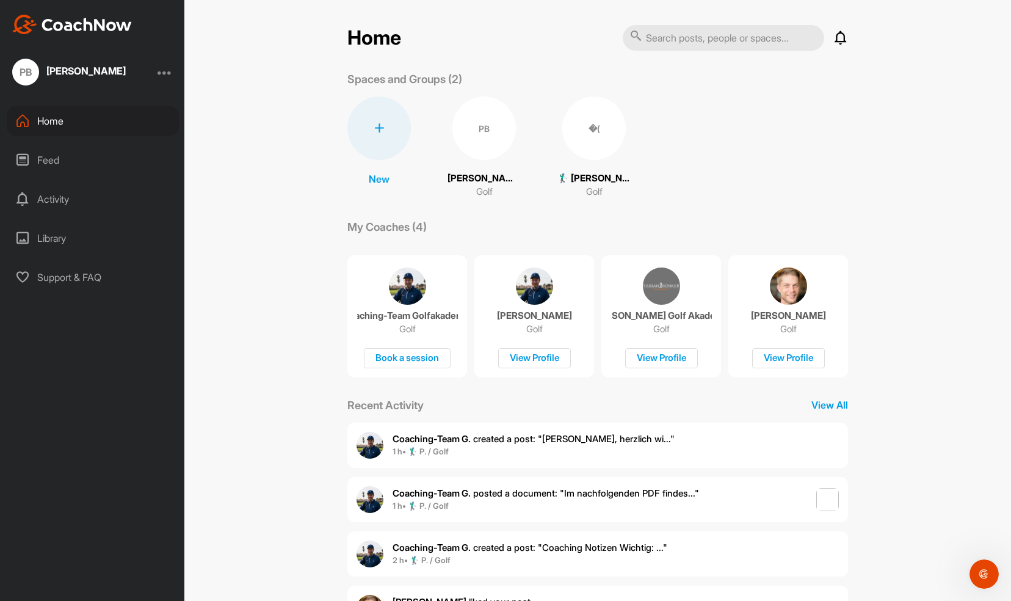
click at [564, 133] on div "�(" at bounding box center [595, 129] width 64 height 64
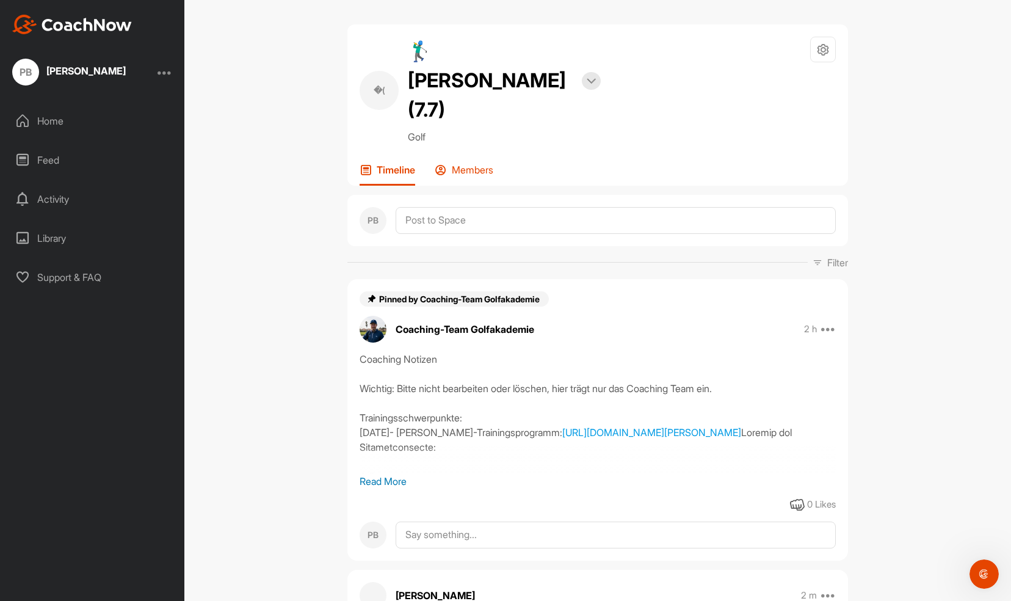
click at [473, 164] on p "Members" at bounding box center [473, 170] width 42 height 12
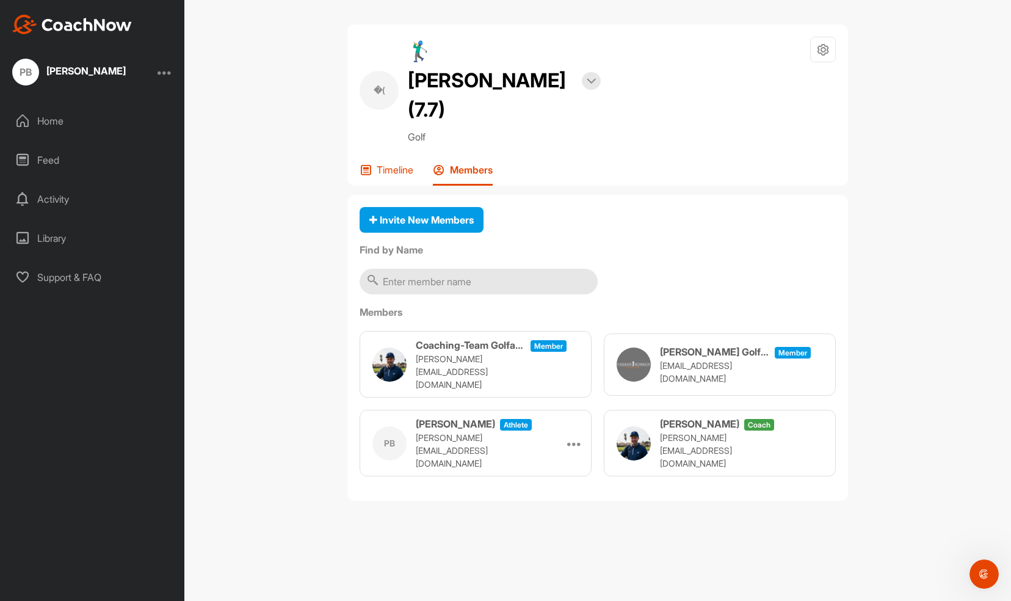
click at [384, 164] on p "Timeline" at bounding box center [395, 170] width 37 height 12
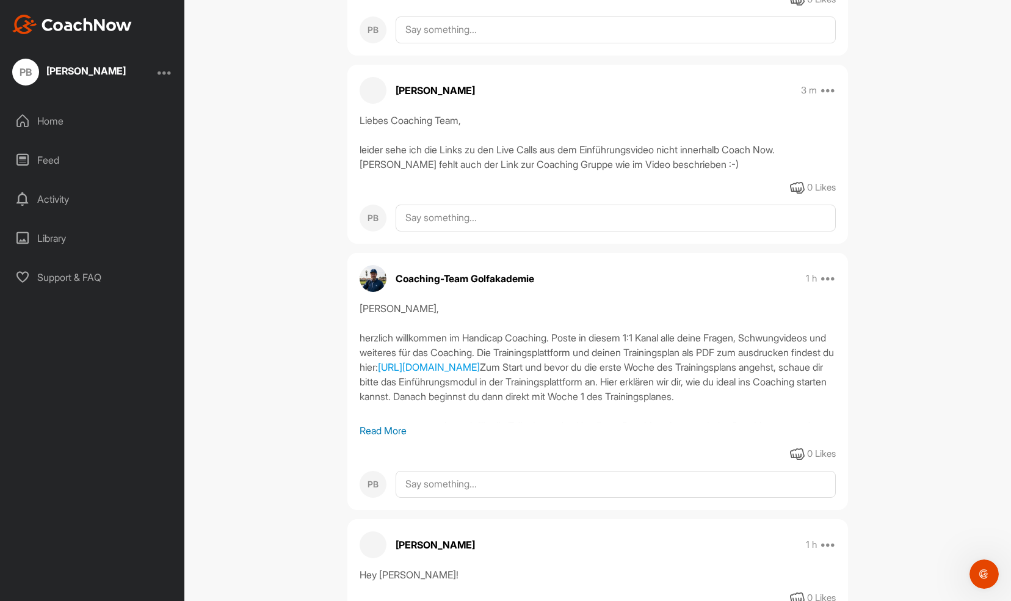
scroll to position [522, 0]
